Goal: Check status: Check status

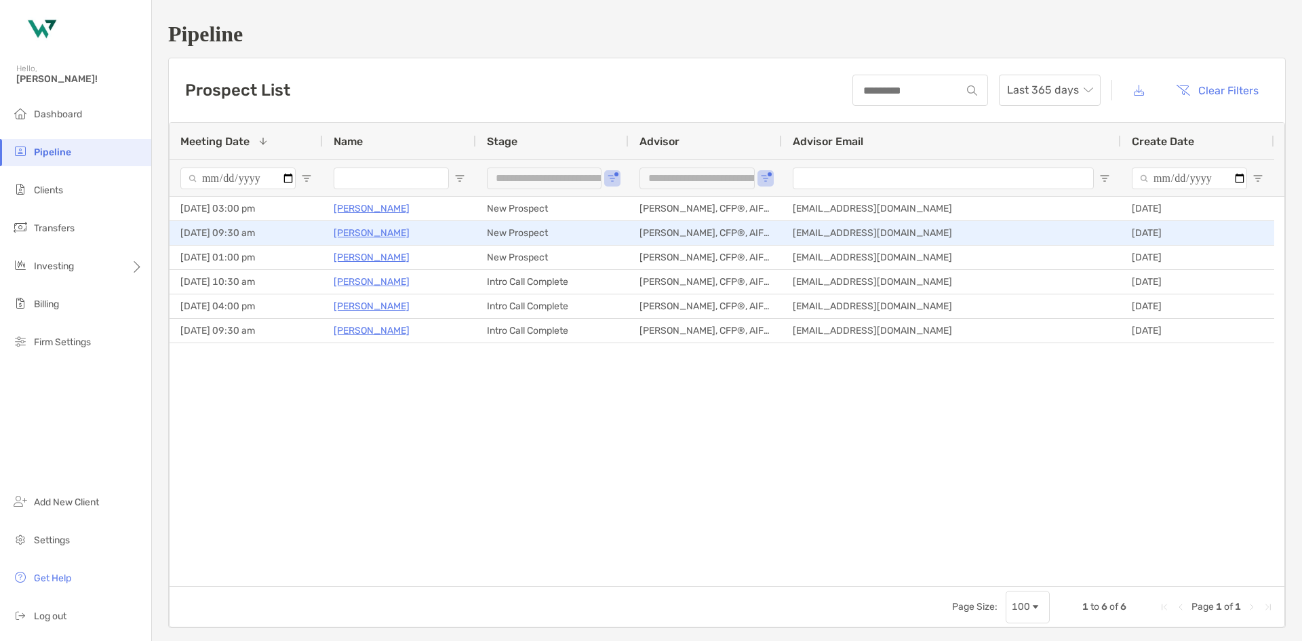
click at [372, 231] on p "[PERSON_NAME]" at bounding box center [372, 232] width 76 height 17
